Goal: Transaction & Acquisition: Purchase product/service

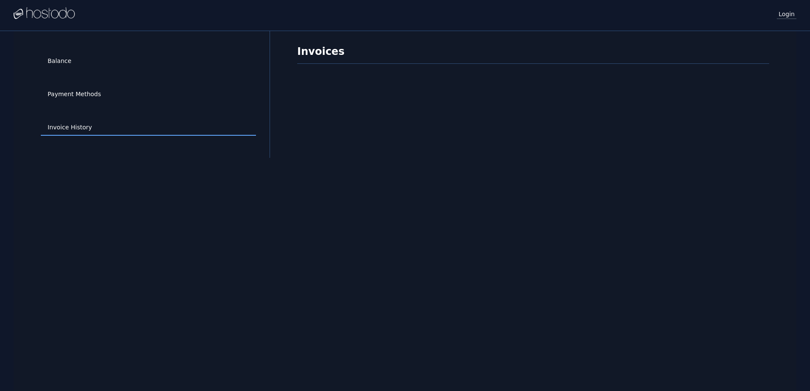
click at [792, 16] on link "Login" at bounding box center [787, 13] width 20 height 11
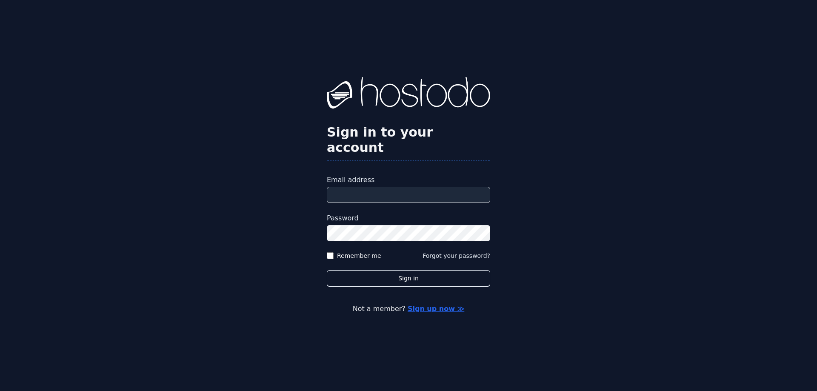
type input "**********"
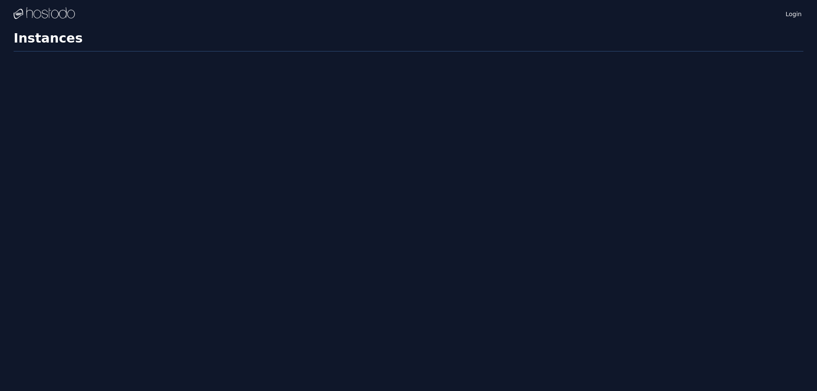
click at [330, 246] on div "Login Instances SSH Keys Billing Helpdesk Sign out Settings Instances" at bounding box center [408, 195] width 817 height 391
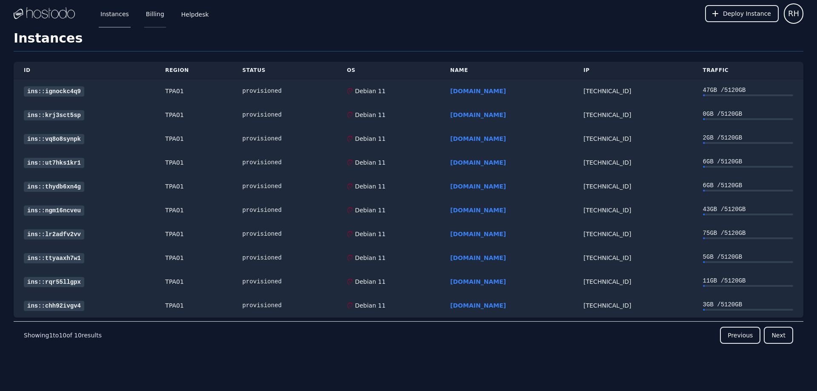
click at [154, 20] on link "Billing" at bounding box center [155, 14] width 22 height 28
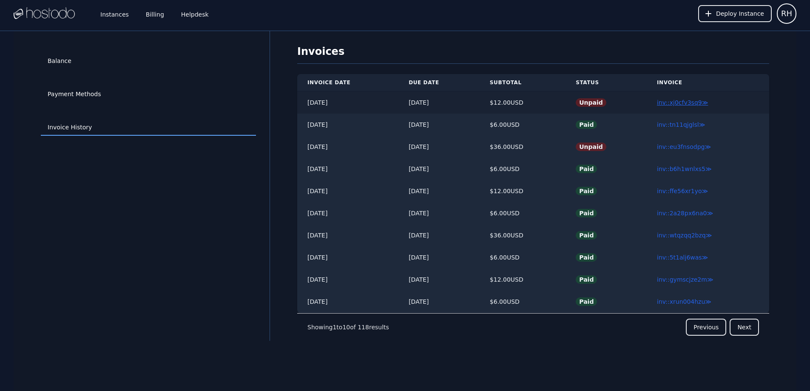
click at [678, 105] on link "inv::xj0cfv3sq9 ≫" at bounding box center [682, 102] width 51 height 7
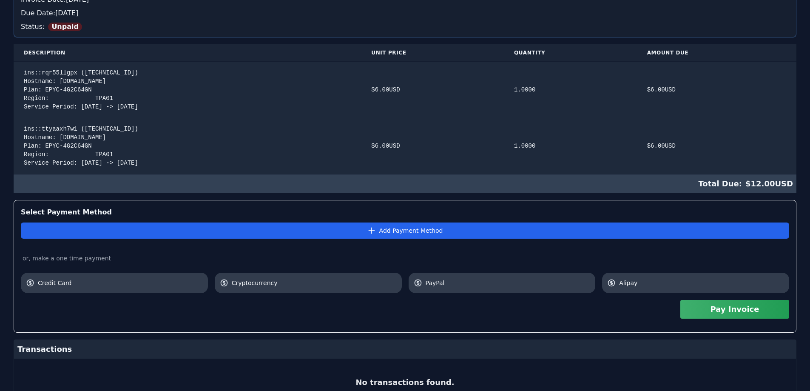
scroll to position [170, 0]
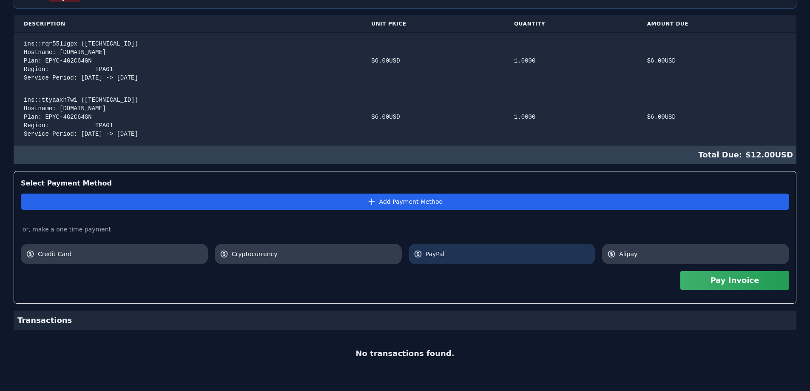
click at [507, 258] on link "PayPal" at bounding box center [502, 254] width 187 height 20
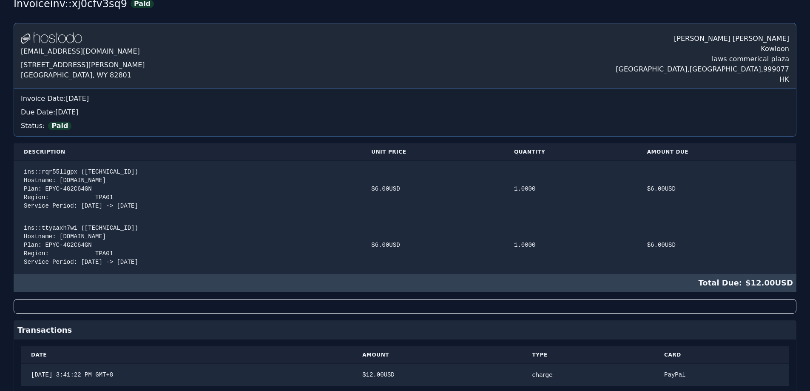
scroll to position [0, 0]
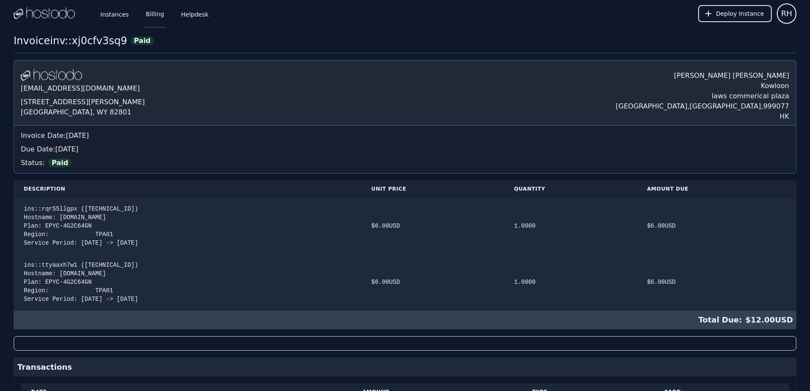
click at [147, 16] on link "Billing" at bounding box center [155, 14] width 22 height 28
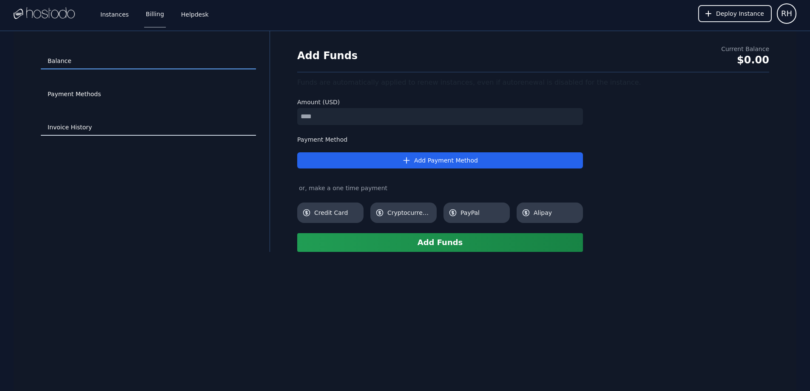
click at [82, 128] on link "Invoice History" at bounding box center [148, 128] width 215 height 16
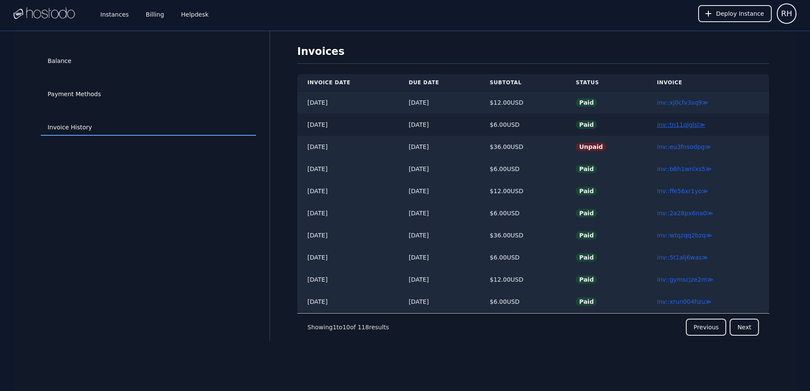
click at [674, 125] on link "inv::tn11qjglsl ≫" at bounding box center [681, 124] width 48 height 7
click at [689, 101] on link "inv::xj0cfv3sq9 ≫" at bounding box center [682, 102] width 51 height 7
